Goal: Information Seeking & Learning: Compare options

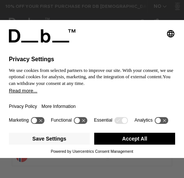
click at [140, 144] on button "Accept All" at bounding box center [134, 138] width 81 height 12
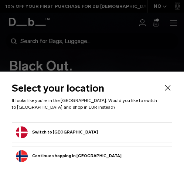
click at [133, 128] on form "Switch to Denmark" at bounding box center [92, 132] width 152 height 12
click at [60, 132] on button "Switch to Denmark" at bounding box center [57, 132] width 82 height 12
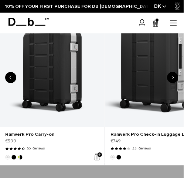
scroll to position [317, 0]
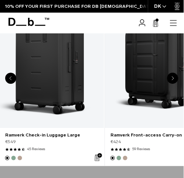
click at [75, 97] on link "Ramverk Check-in Luggage Large" at bounding box center [52, 62] width 105 height 132
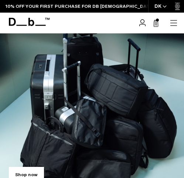
scroll to position [143, 0]
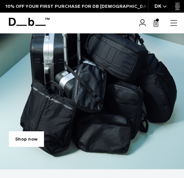
click at [30, 138] on link "Shop now" at bounding box center [26, 139] width 35 height 16
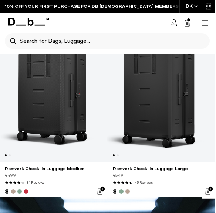
scroll to position [1450, 0]
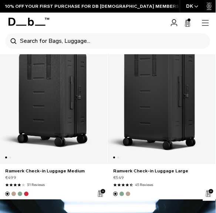
click at [180, 121] on link "Ramverk Check-in Luggage Large" at bounding box center [162, 96] width 108 height 136
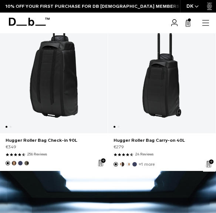
scroll to position [646, 0]
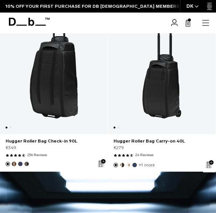
click at [170, 95] on link "Hugger Roller Bag Carry-on 40L" at bounding box center [162, 67] width 108 height 136
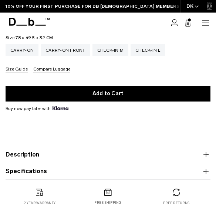
scroll to position [441, 0]
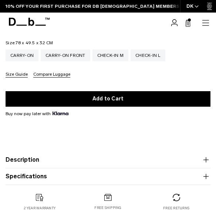
click at [184, 158] on button "Description" at bounding box center [108, 160] width 205 height 9
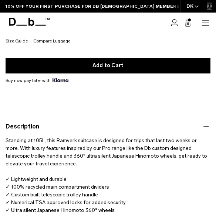
scroll to position [484, 0]
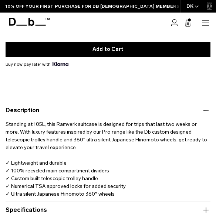
click at [174, 208] on button "Specifications" at bounding box center [108, 210] width 205 height 9
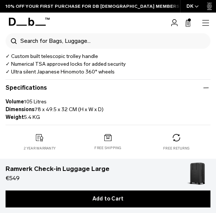
scroll to position [623, 0]
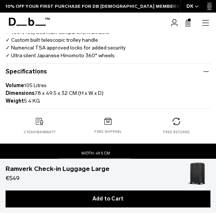
click at [120, 71] on button "Specifications" at bounding box center [108, 71] width 205 height 9
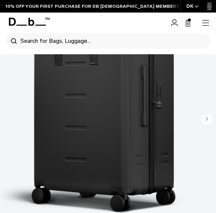
scroll to position [0, 0]
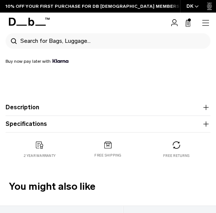
scroll to position [442, 0]
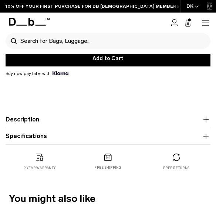
click at [204, 121] on icon "button" at bounding box center [206, 119] width 9 height 9
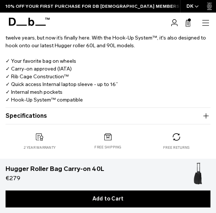
scroll to position [553, 0]
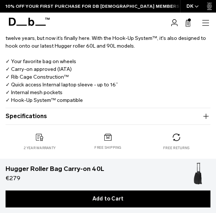
click at [196, 109] on product-accordion "Specifications Volume 40 Litres Dimensions 55 x 36.5 x 23.5 CM (H x W x D) Weig…" at bounding box center [108, 116] width 205 height 17
click at [201, 121] on button "Specifications" at bounding box center [108, 116] width 205 height 9
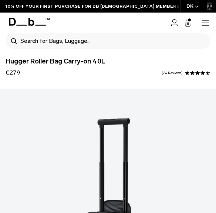
scroll to position [0, 0]
